Goal: Information Seeking & Learning: Compare options

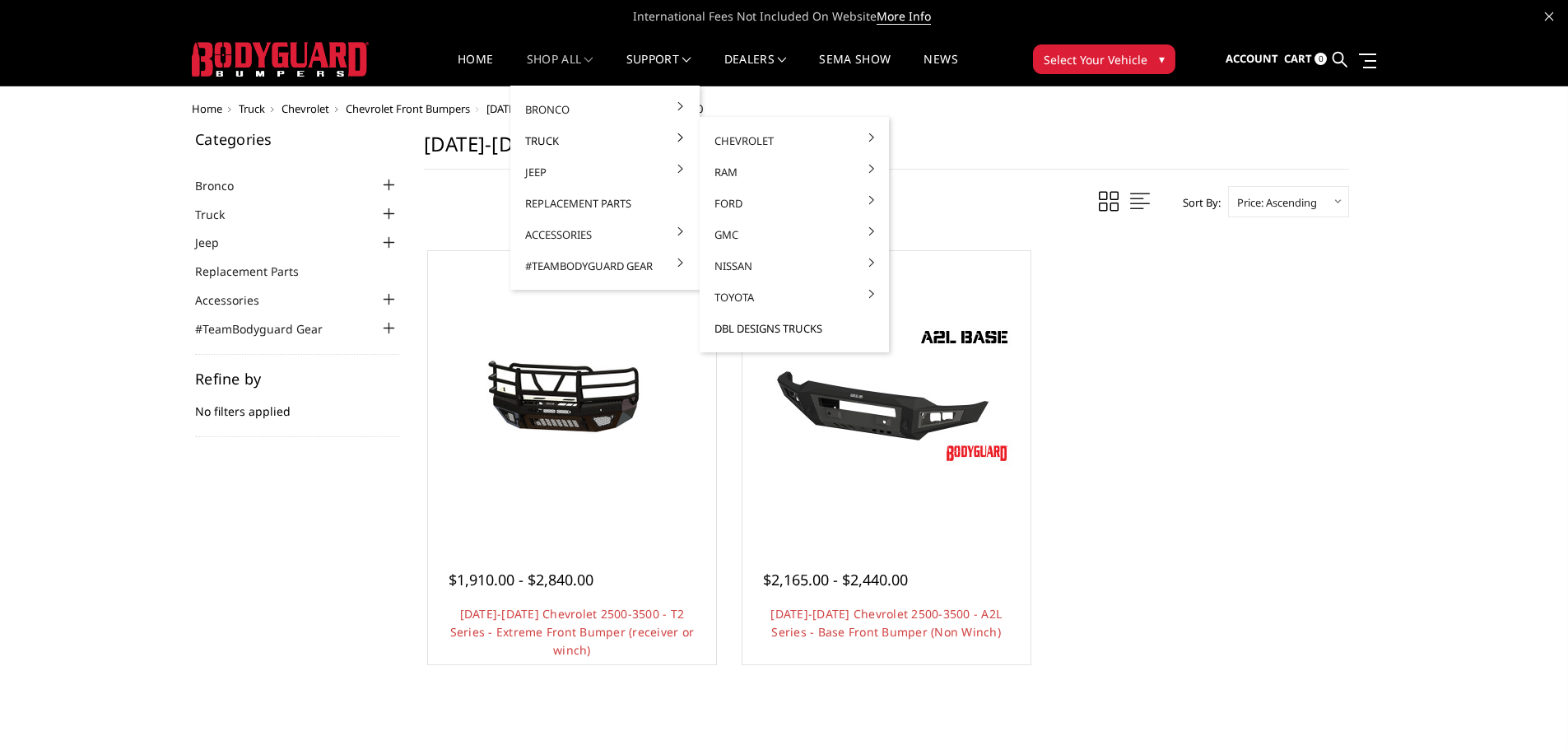
click at [749, 324] on link "DBL Designs Trucks" at bounding box center [794, 328] width 176 height 31
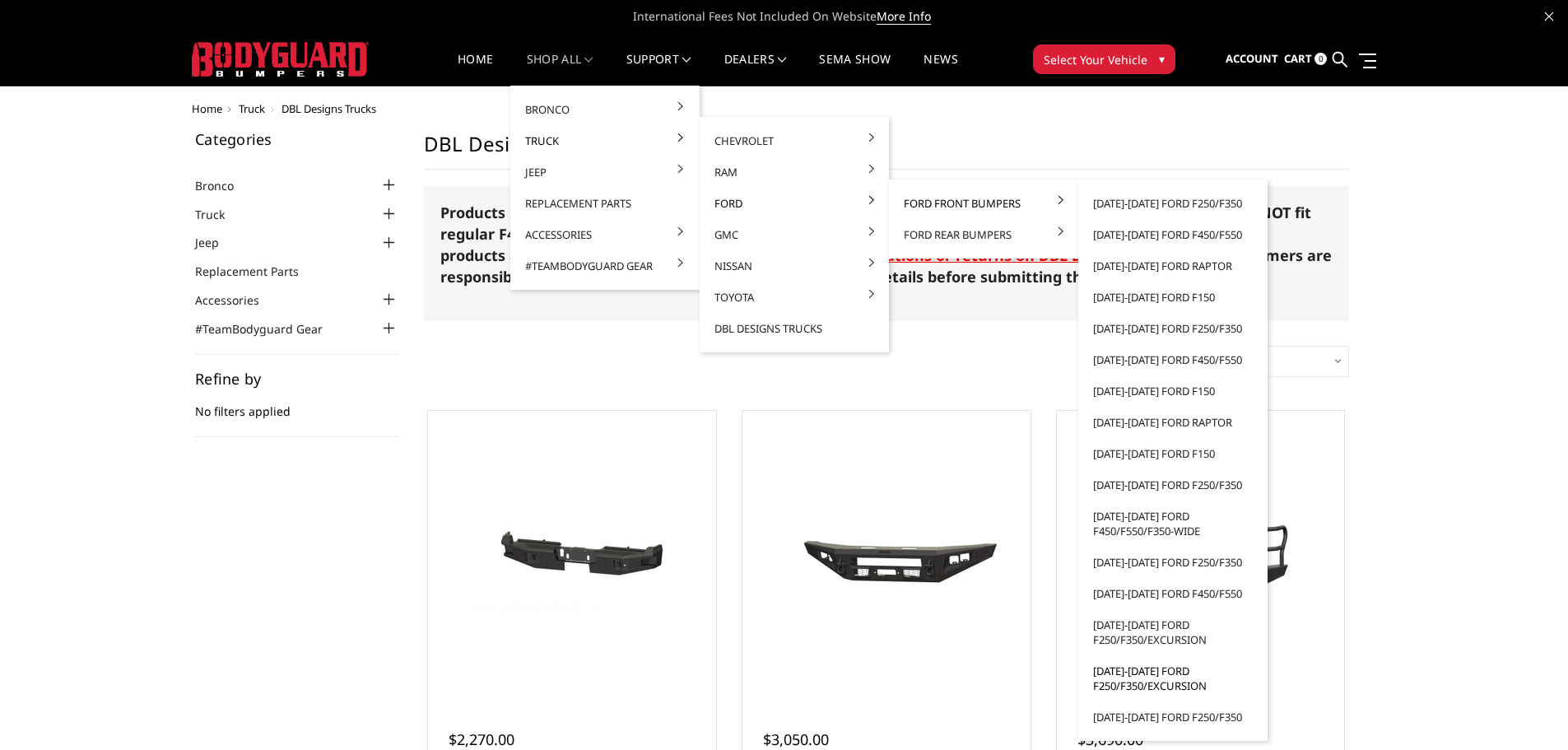
click at [1144, 671] on link "[DATE]-[DATE] Ford F250/F350/Excursion" at bounding box center [1172, 678] width 176 height 46
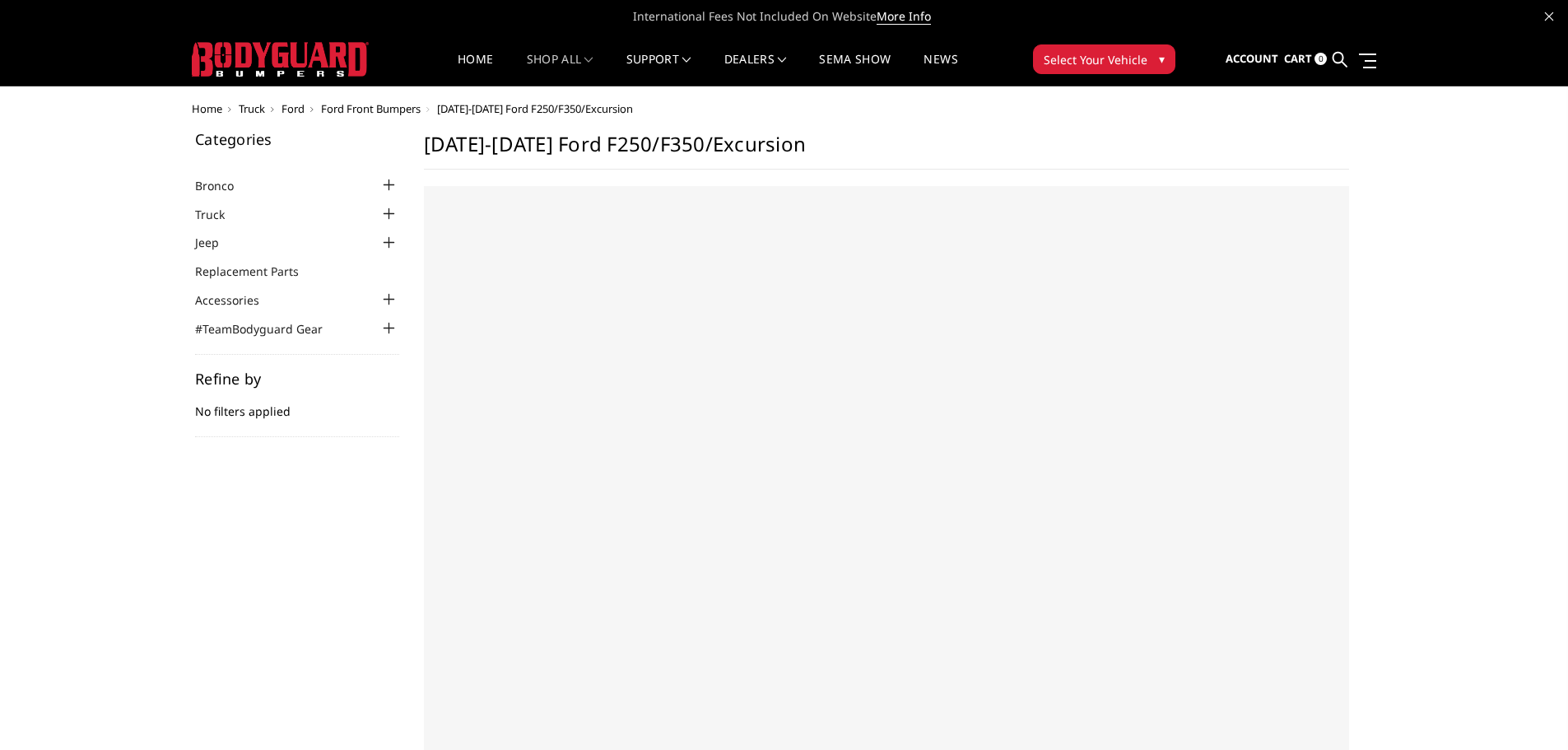
select select "US"
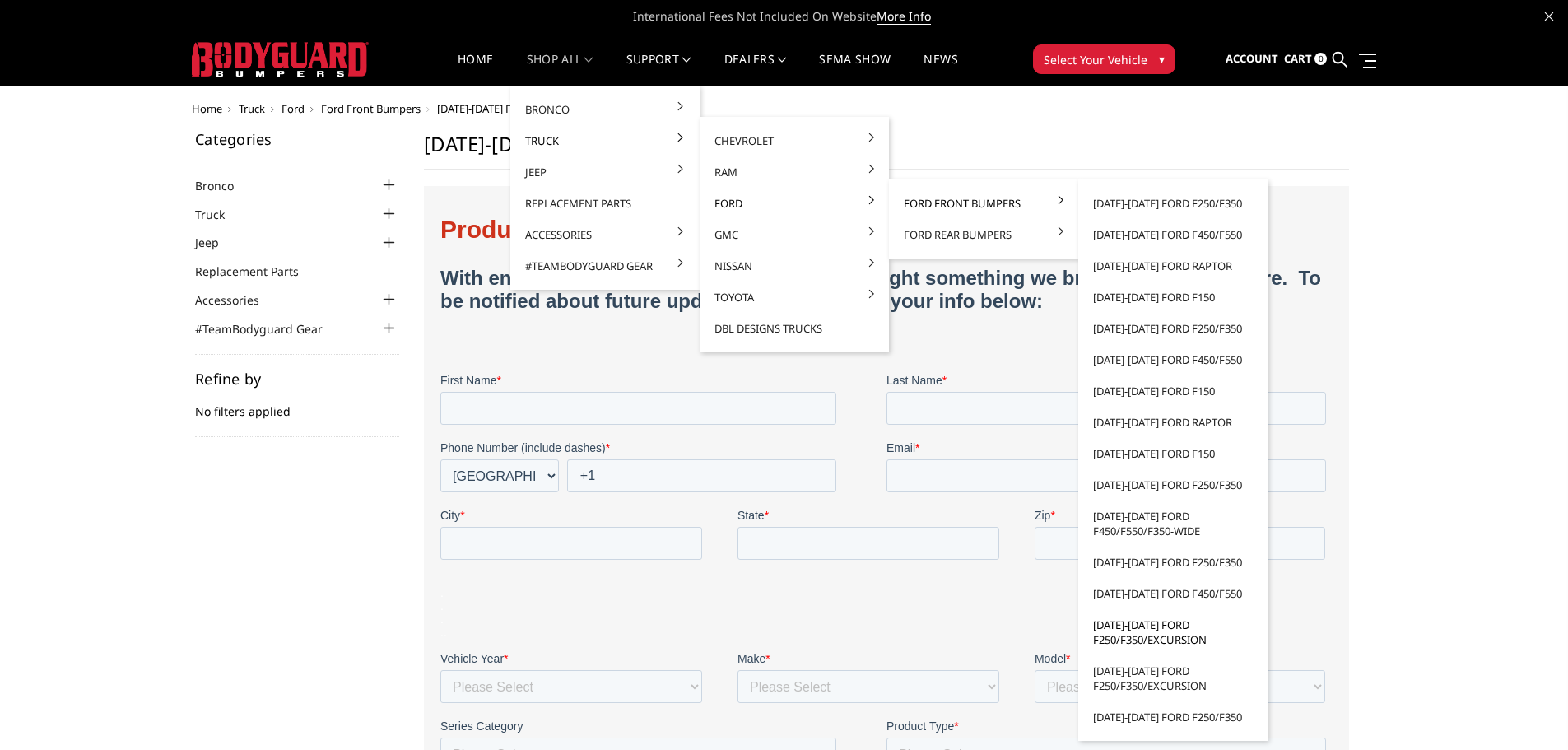
click at [1145, 625] on link "[DATE]-[DATE] Ford F250/F350/Excursion" at bounding box center [1172, 632] width 176 height 46
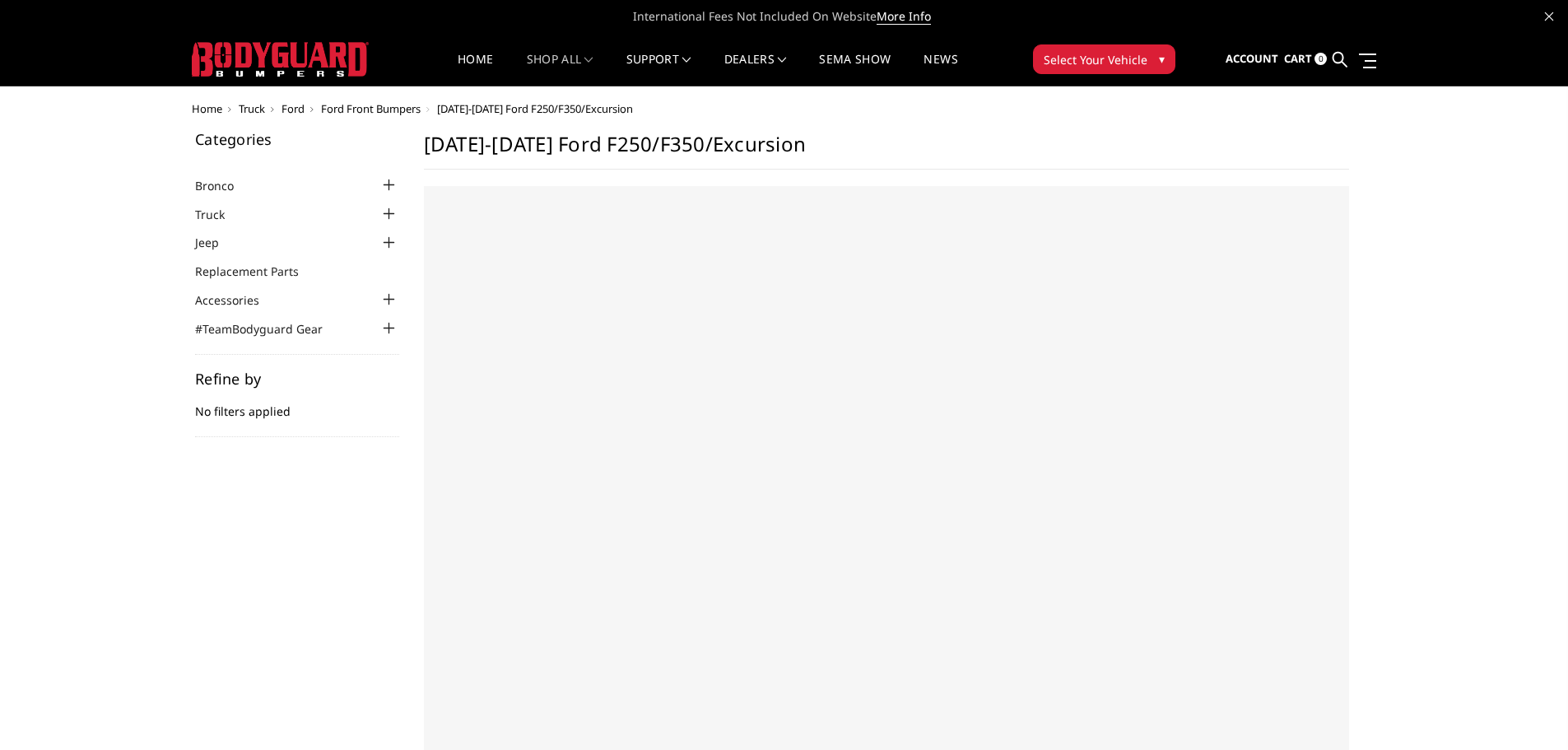
select select "US"
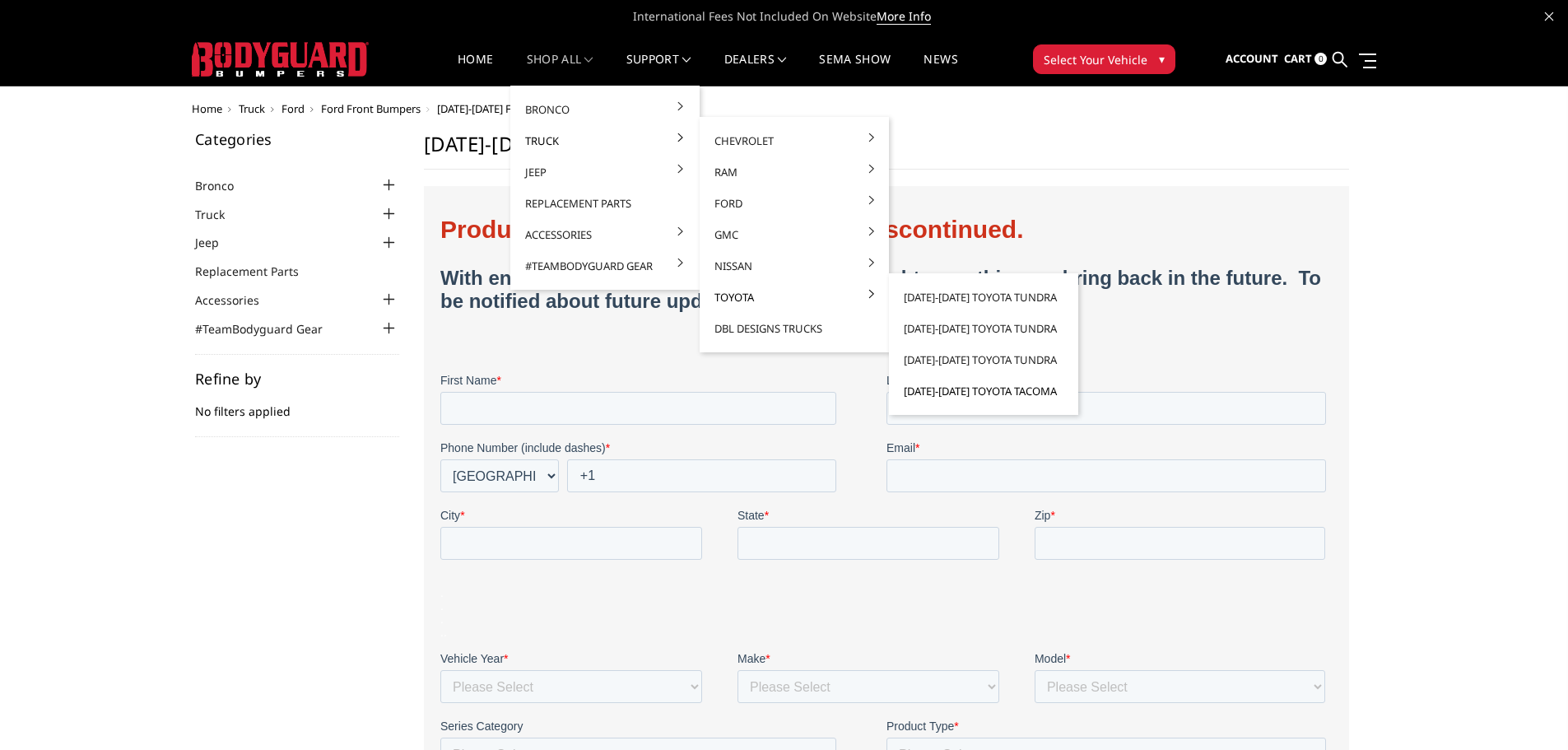
click at [948, 395] on link "[DATE]-[DATE] Toyota Tacoma" at bounding box center [983, 391] width 176 height 31
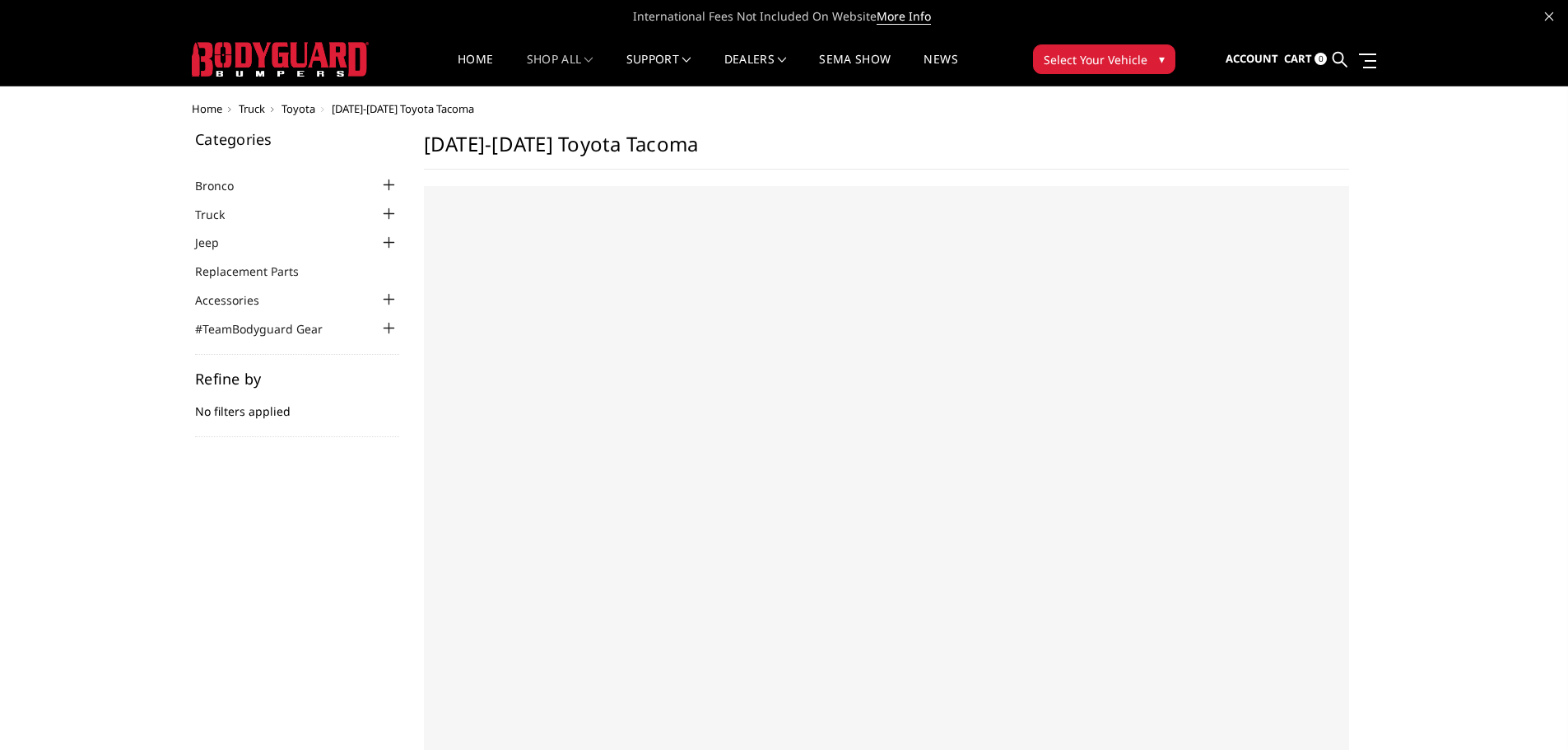
select select "US"
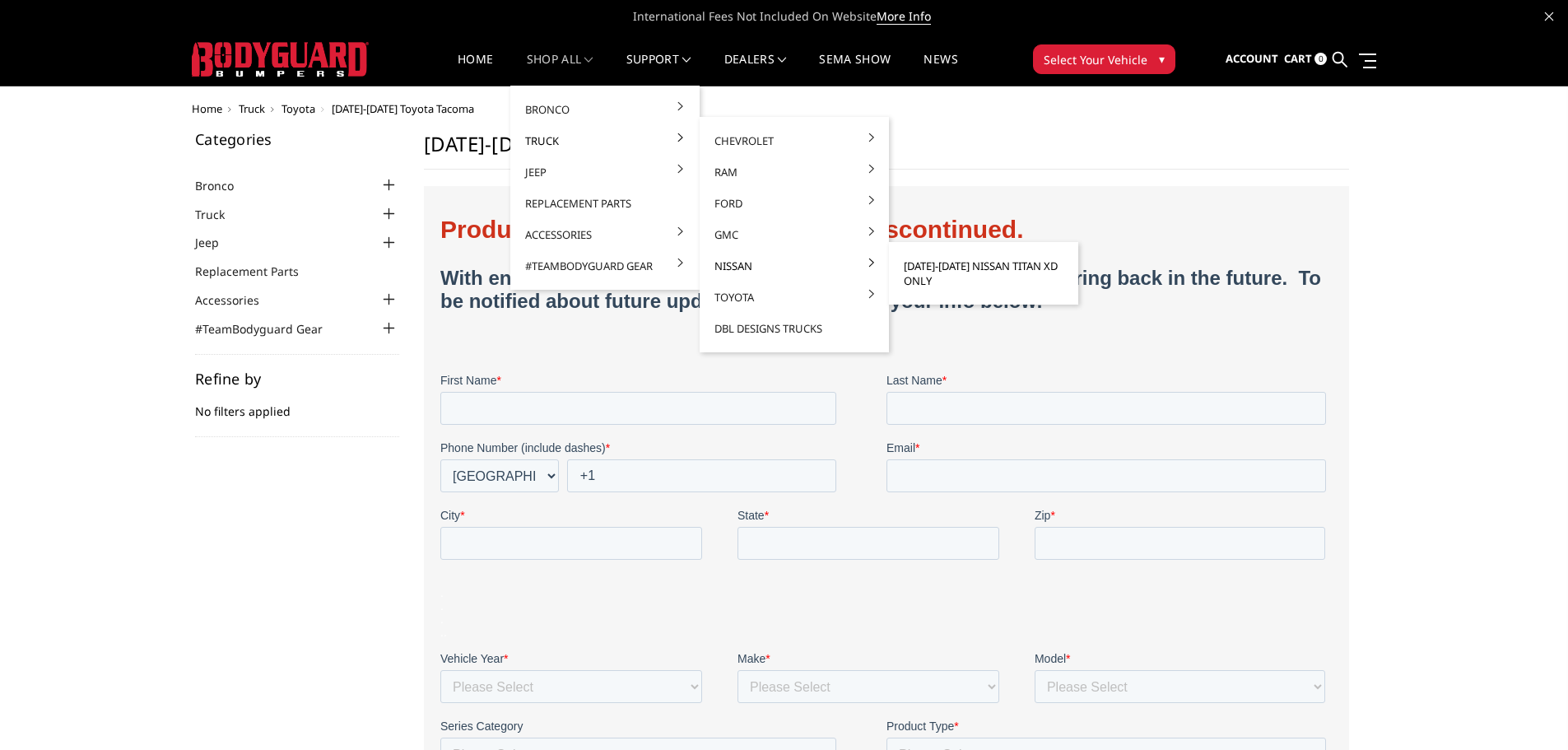
click at [902, 272] on link "[DATE]-[DATE] Nissan Titan XD ONLY" at bounding box center [983, 273] width 176 height 46
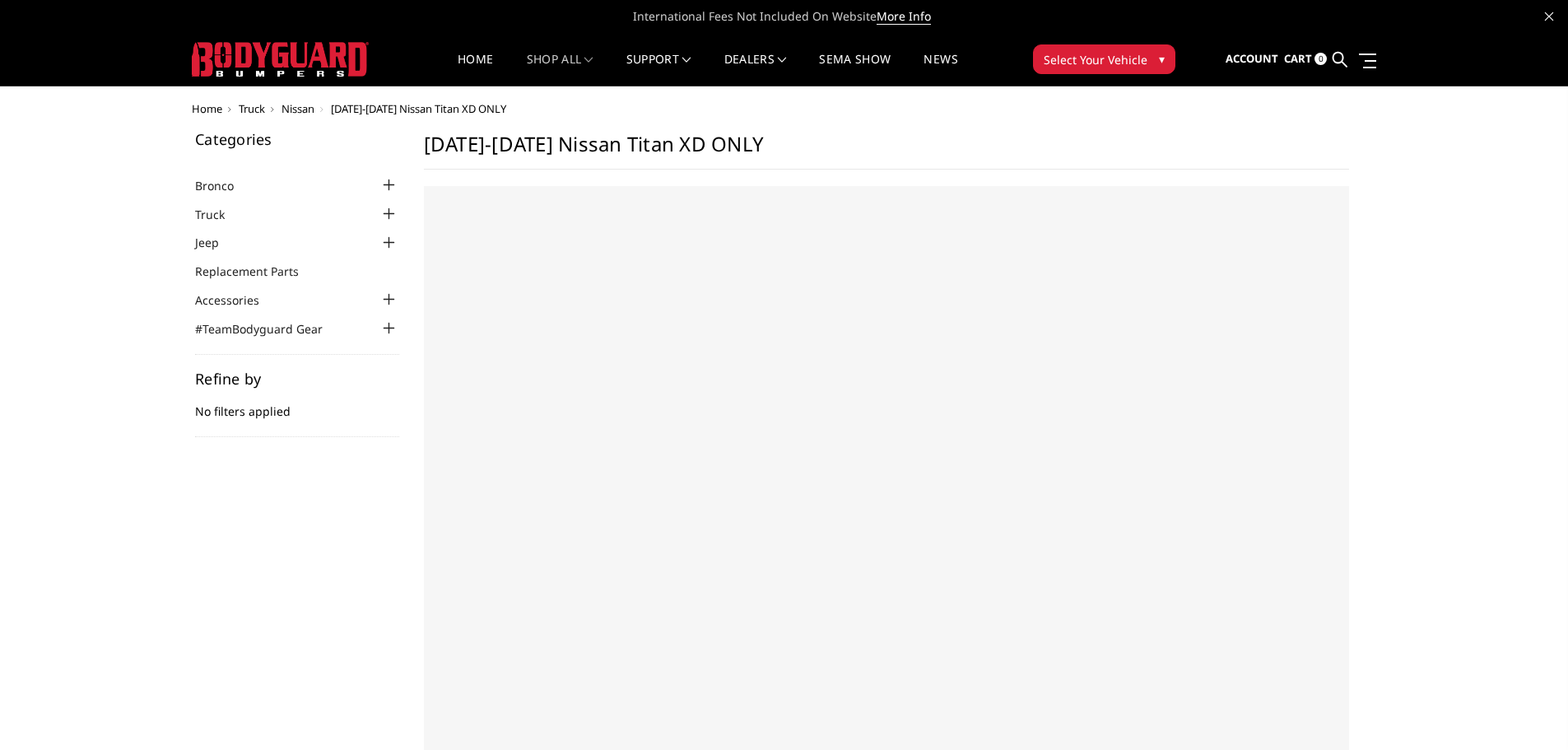
select select "US"
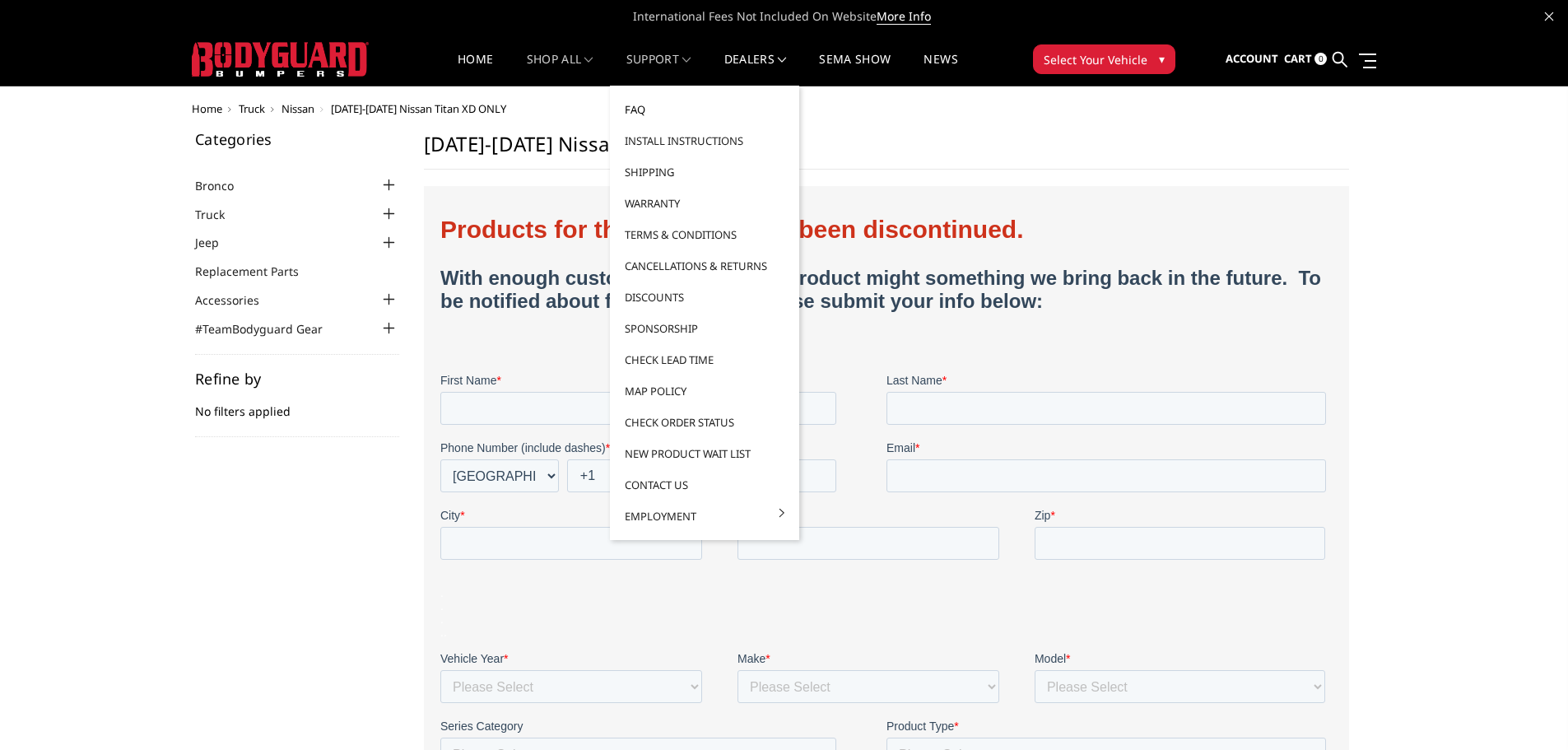
click at [653, 116] on link "FAQ" at bounding box center [704, 110] width 176 height 31
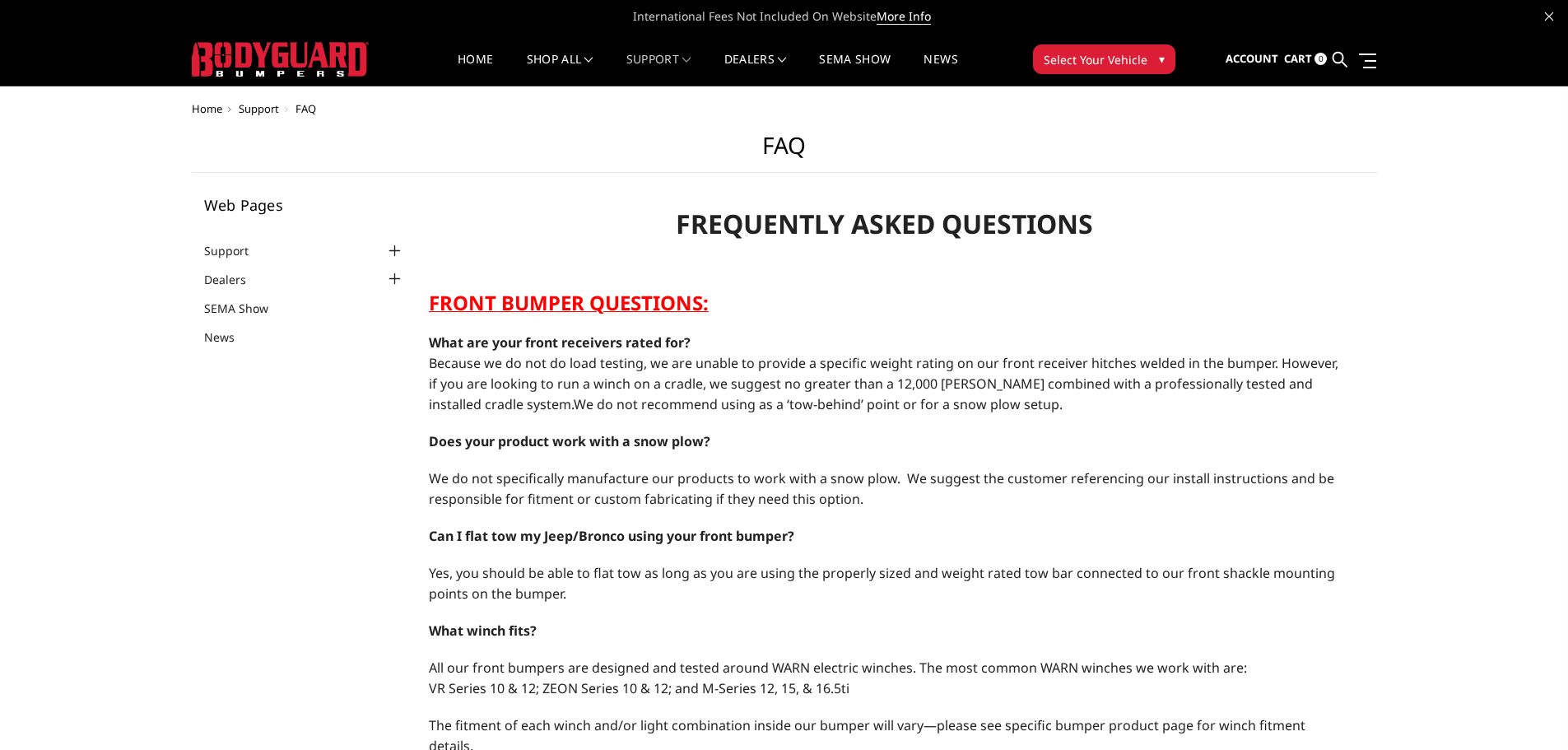
select select "US"
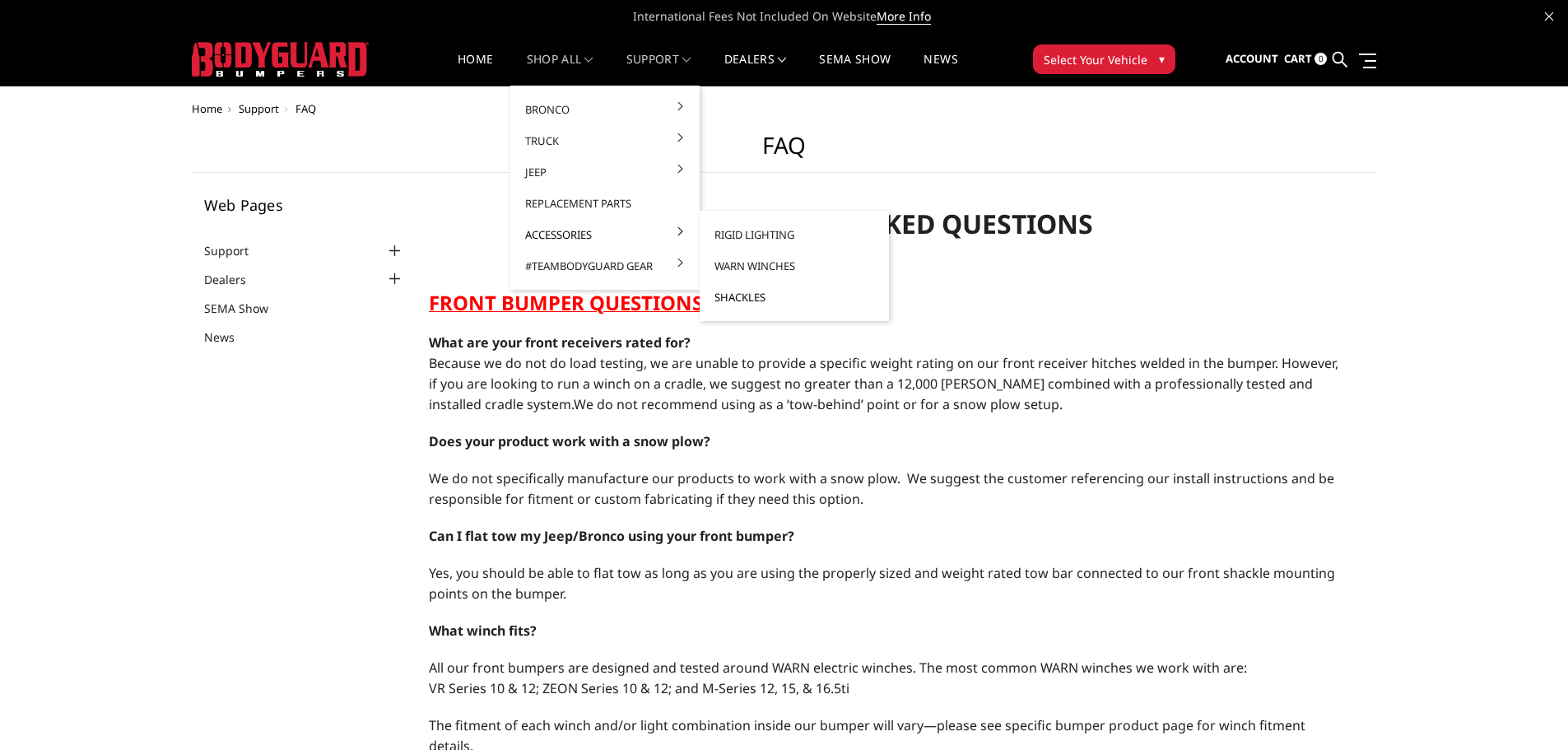
click at [743, 295] on link "Shackles" at bounding box center [794, 297] width 176 height 31
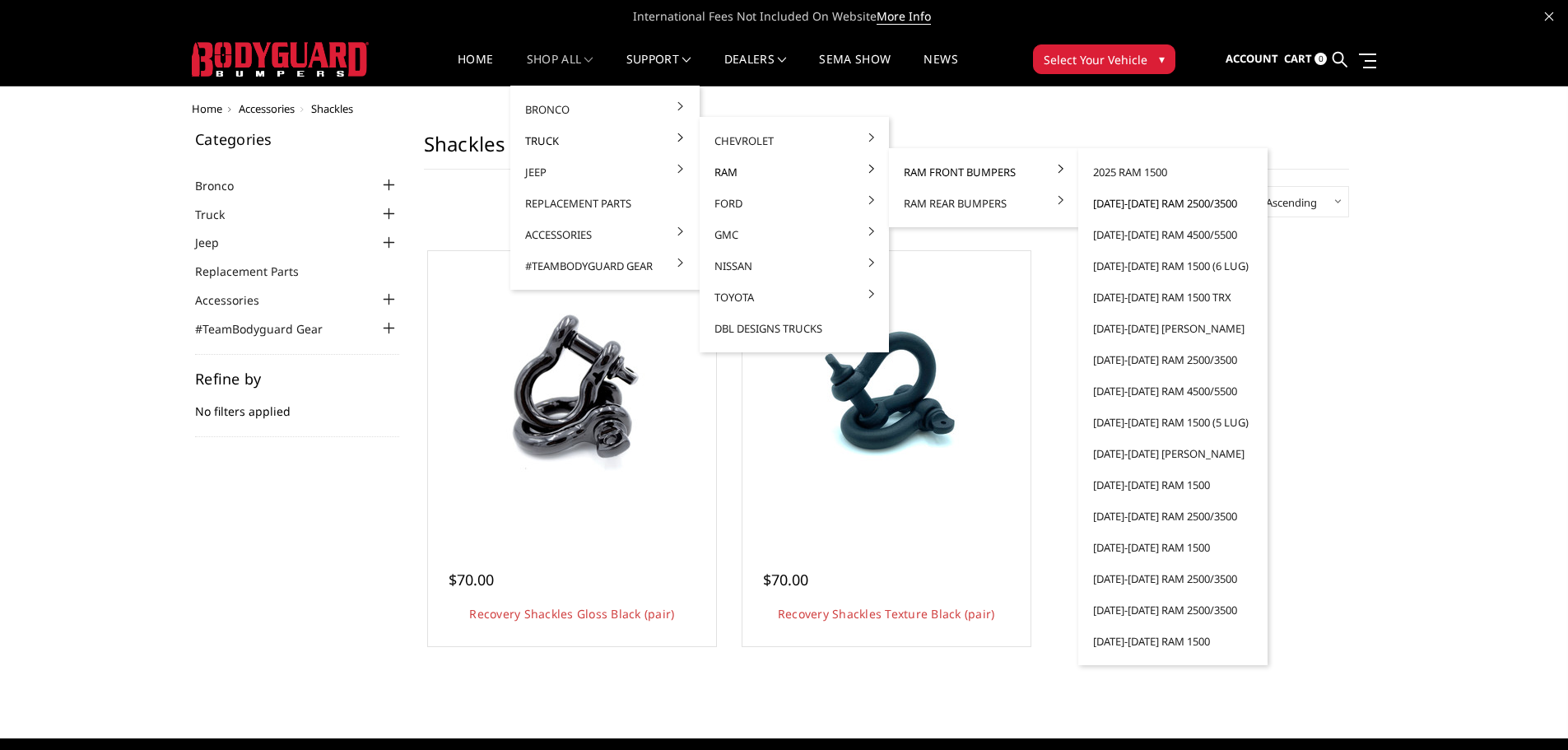
click at [1160, 200] on link "[DATE]-[DATE] Ram 2500/3500" at bounding box center [1172, 203] width 176 height 31
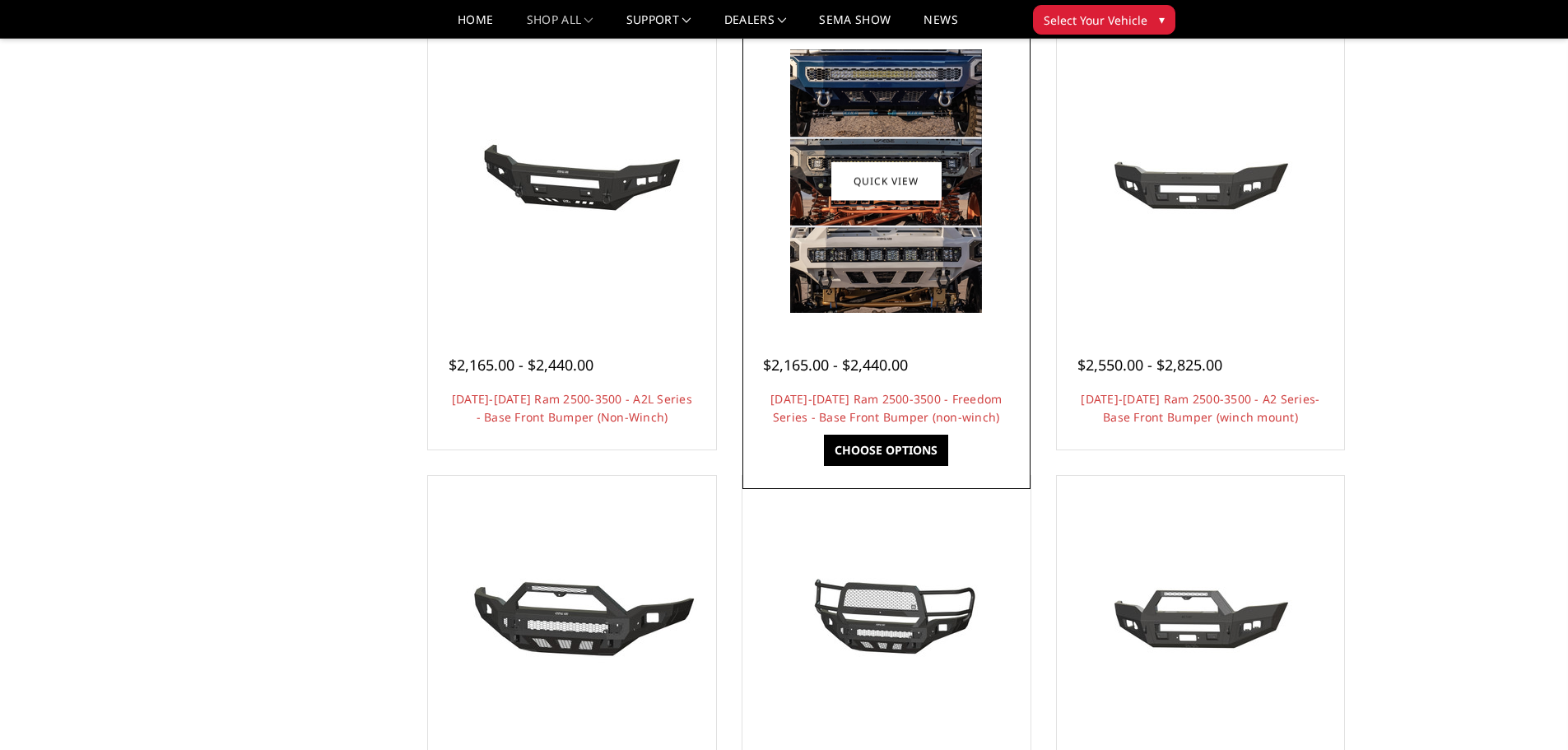
scroll to position [576, 0]
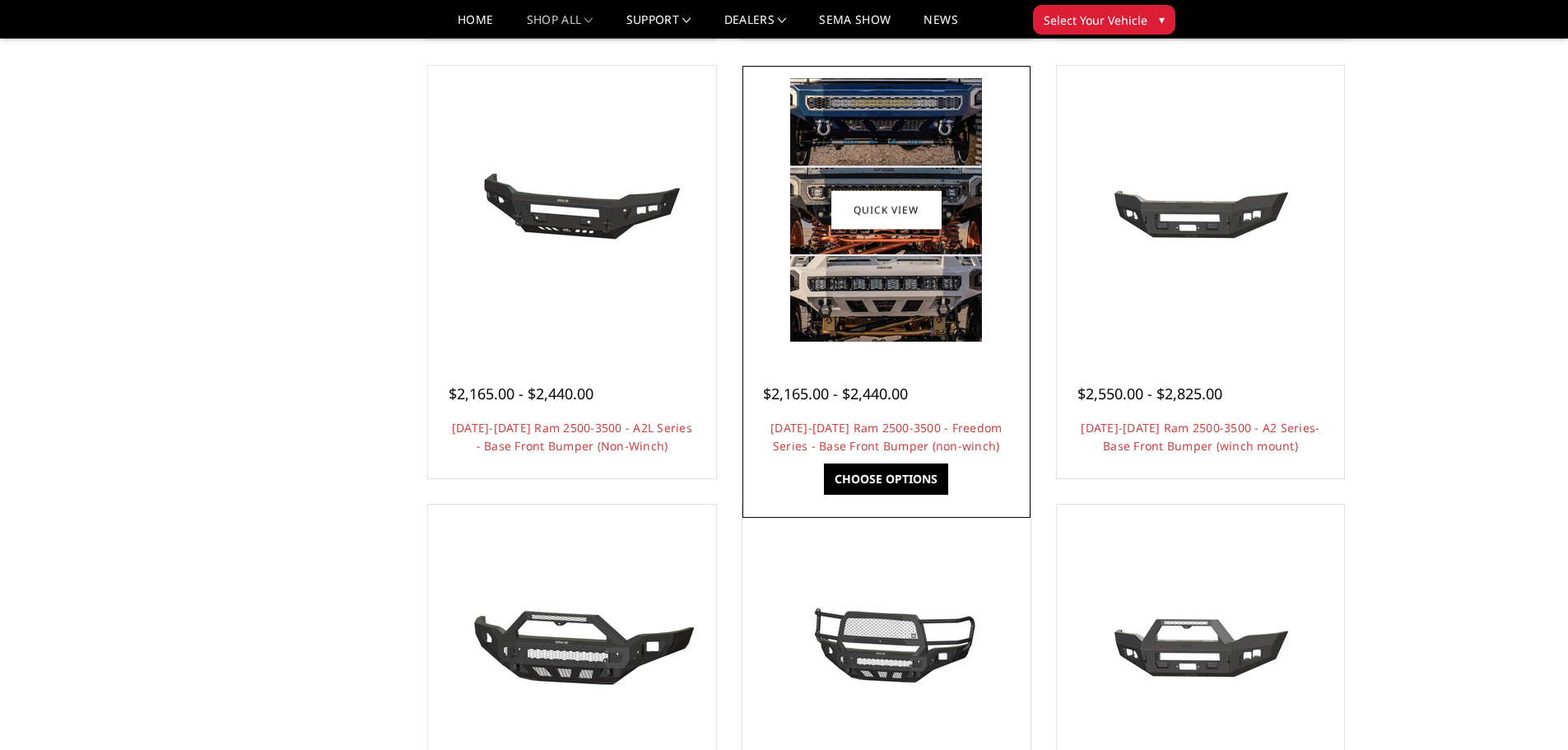
click at [936, 272] on img at bounding box center [886, 210] width 191 height 263
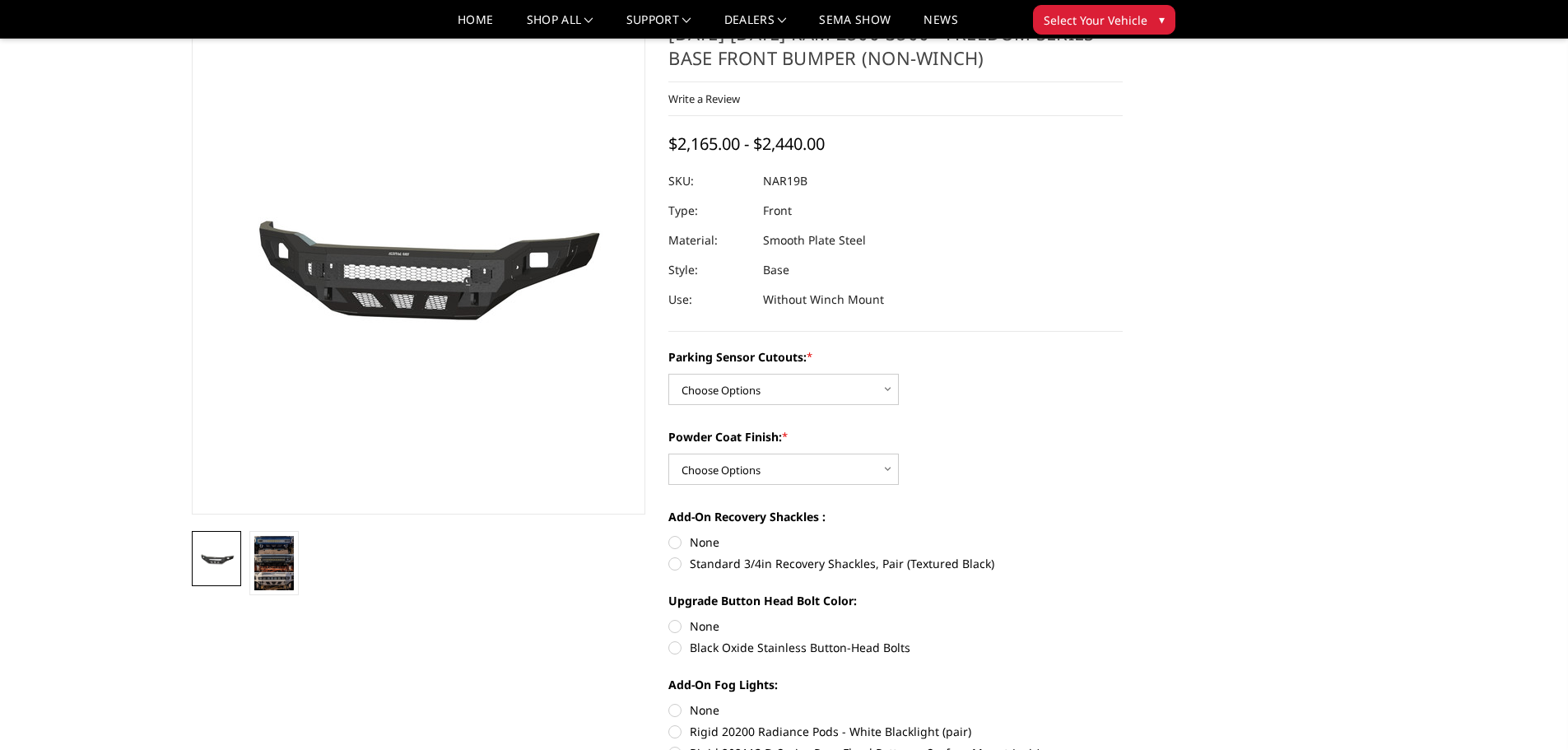
scroll to position [164, 0]
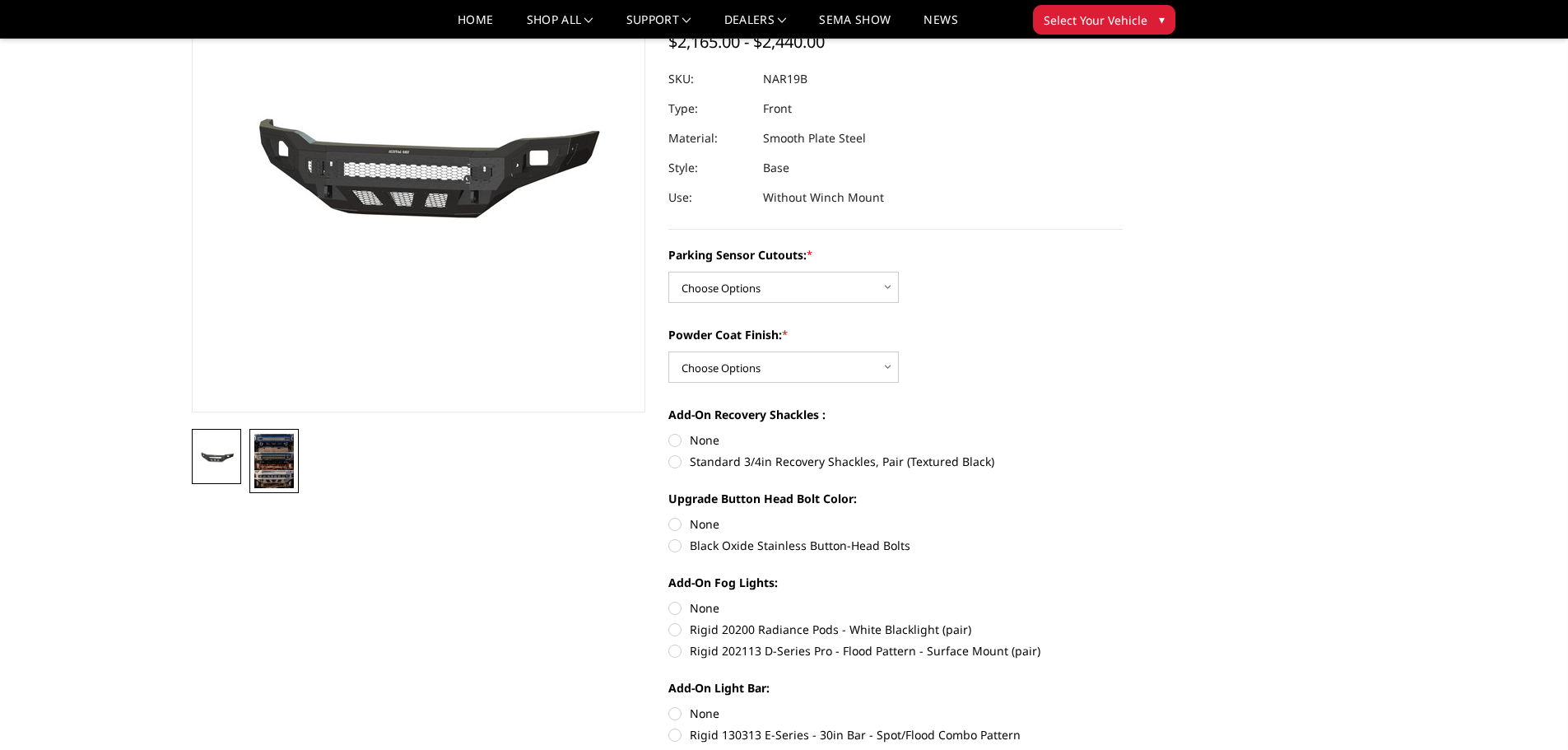
click at [274, 476] on img at bounding box center [274, 461] width 40 height 54
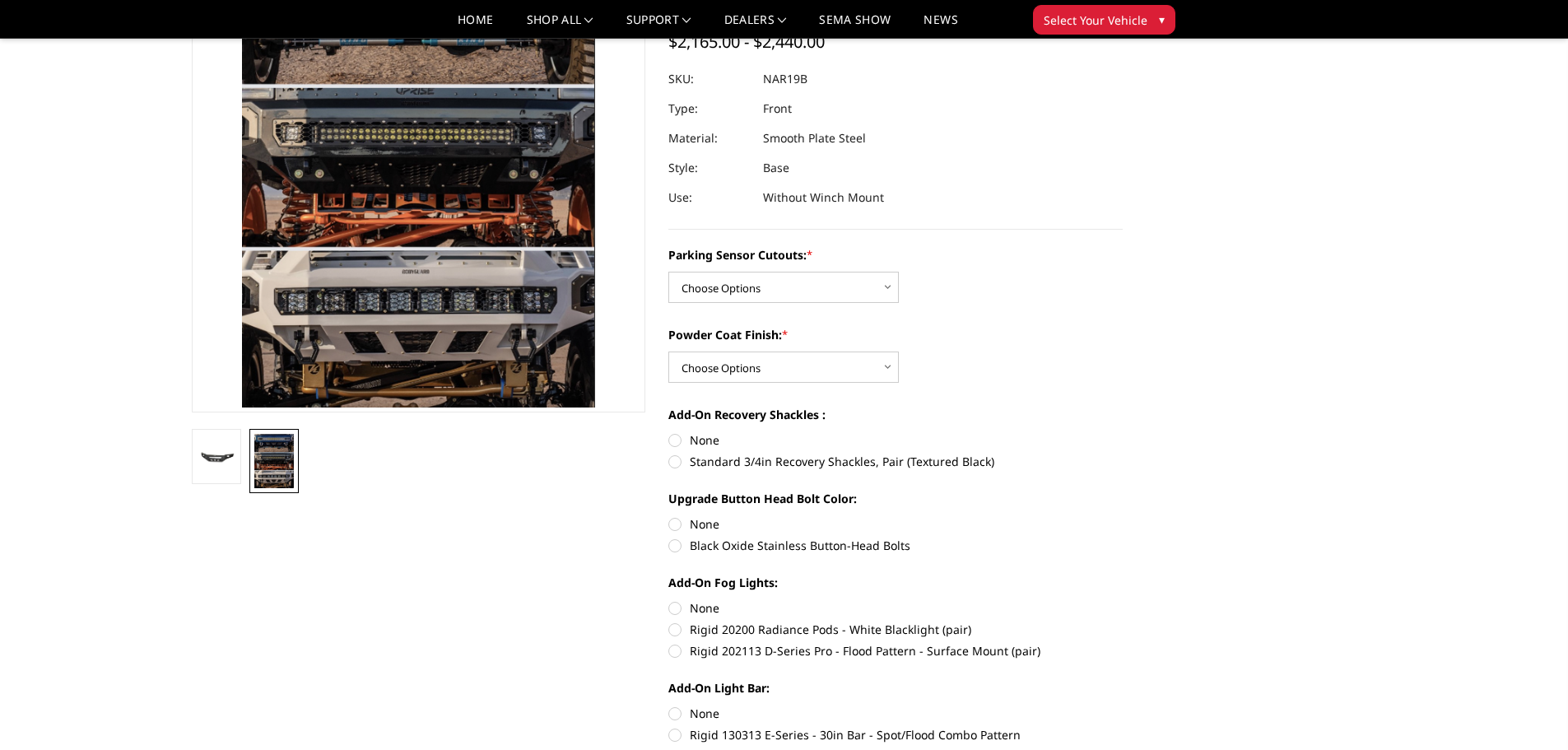
scroll to position [19, 0]
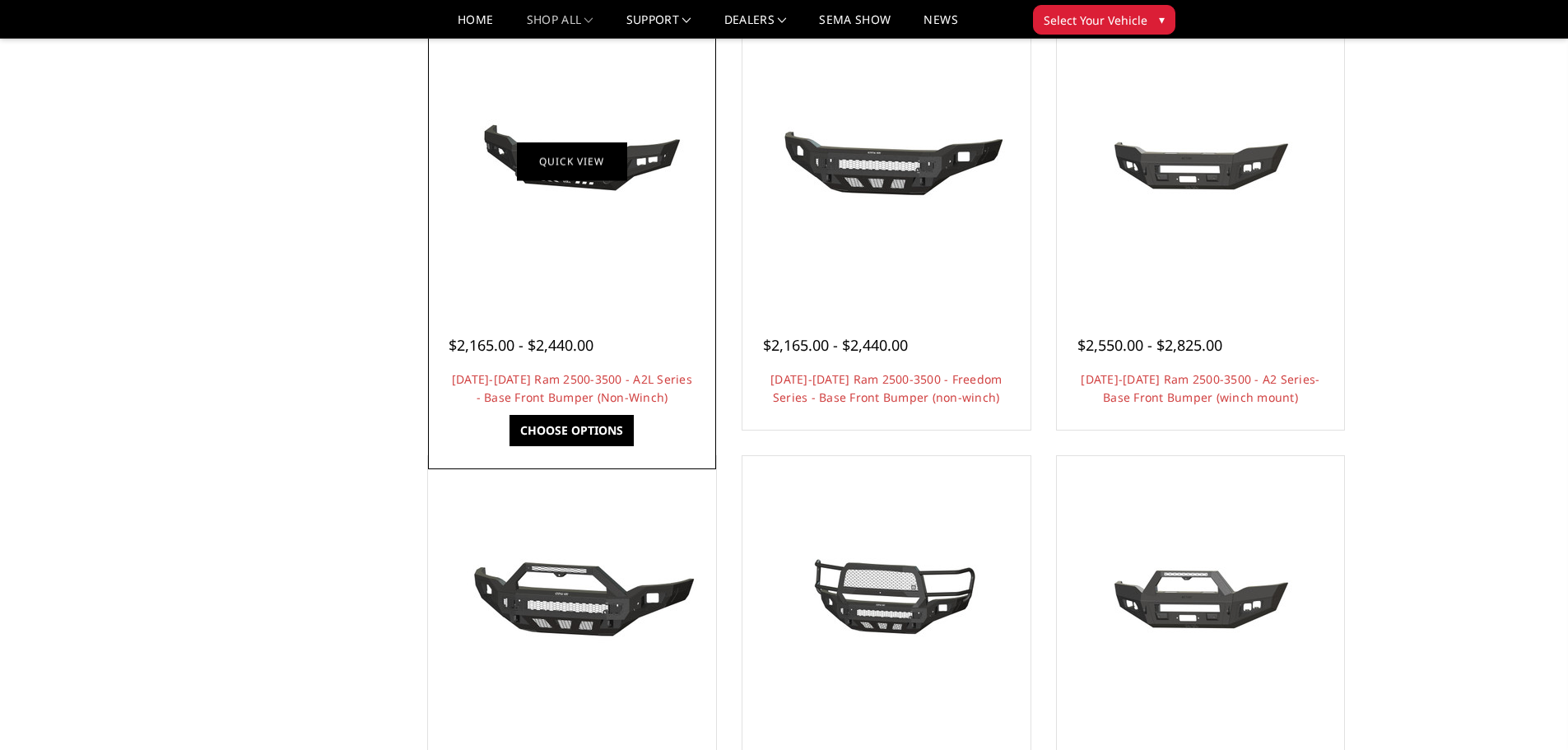
scroll to position [576, 0]
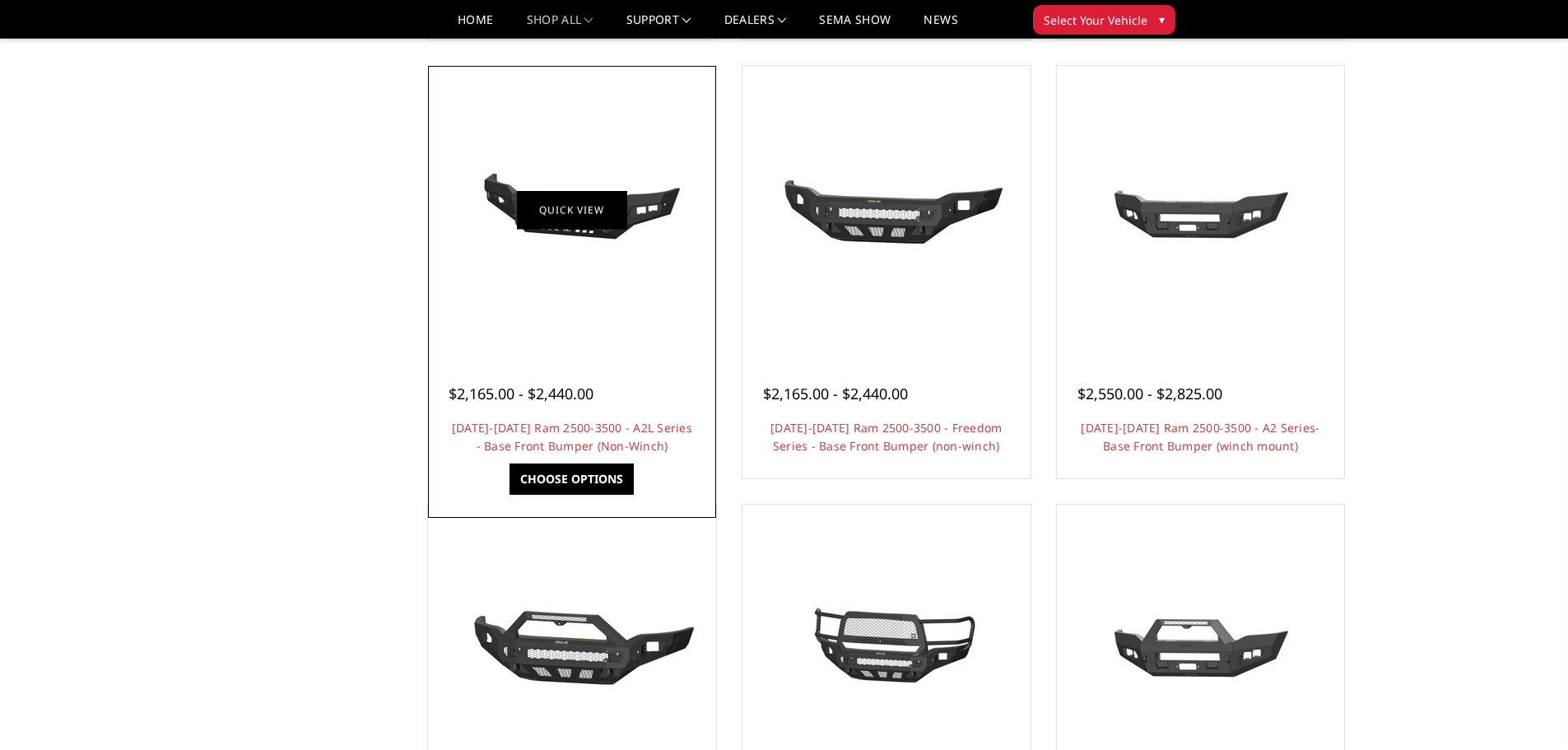
click at [602, 223] on link "Quick view" at bounding box center [572, 209] width 111 height 39
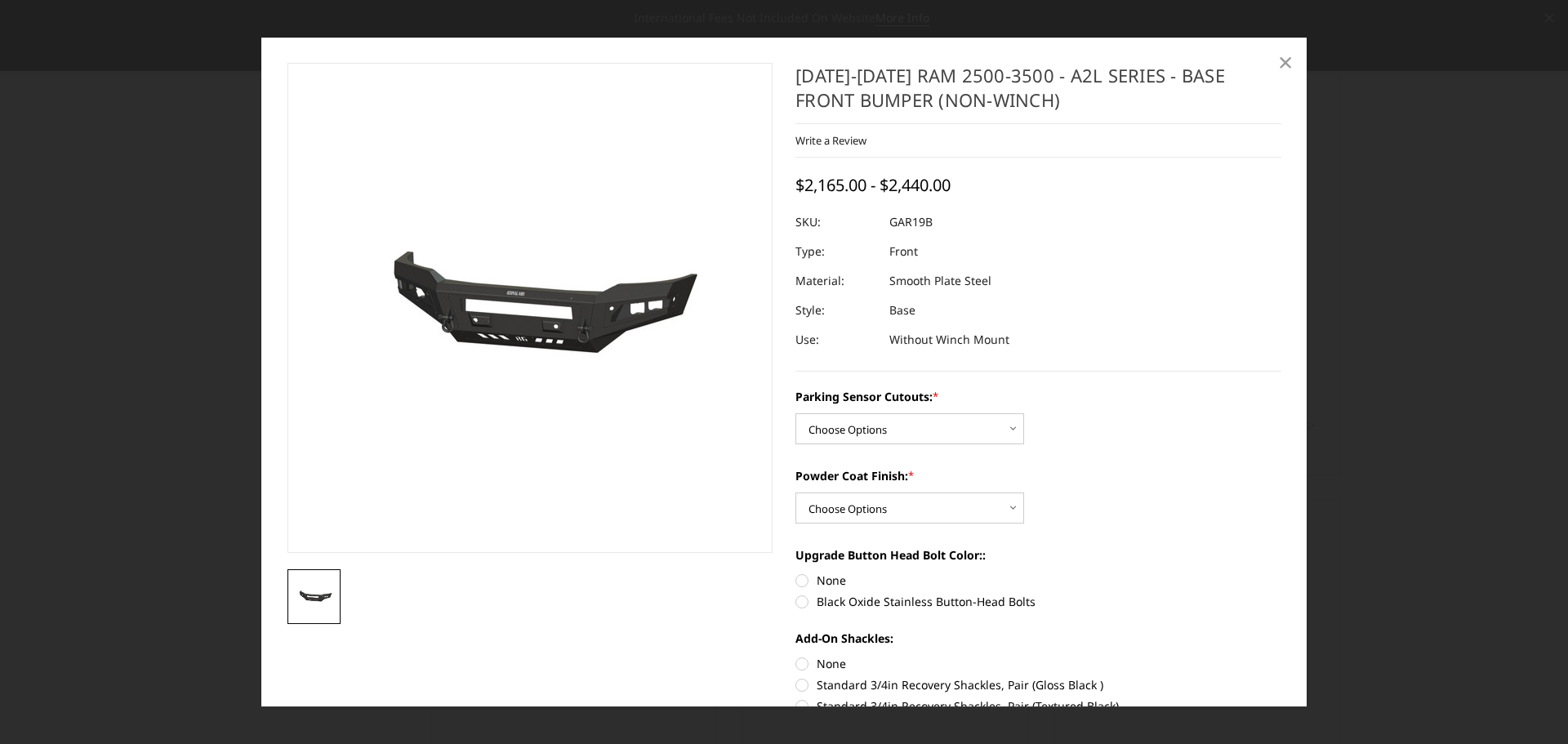
click at [1285, 61] on span "×" at bounding box center [1286, 61] width 15 height 35
